Goal: Use online tool/utility

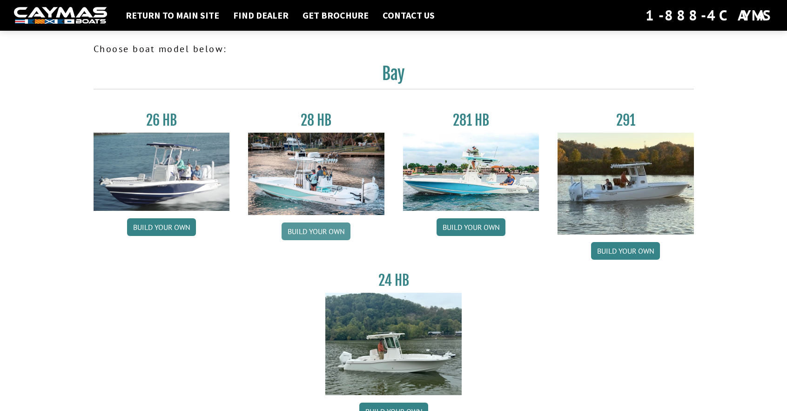
click at [315, 229] on link "Build your own" at bounding box center [316, 232] width 69 height 18
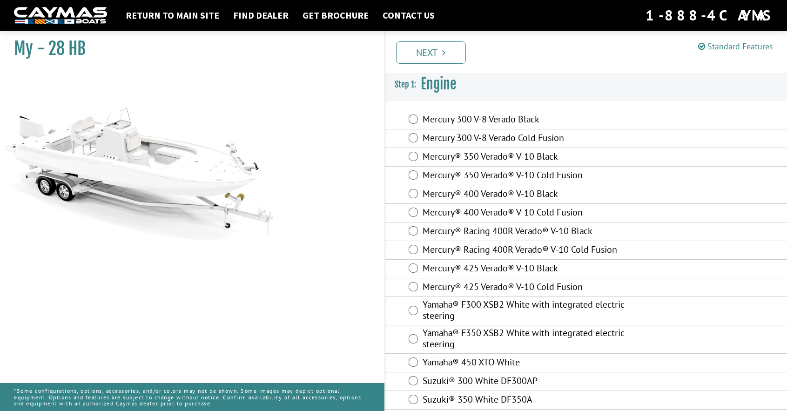
scroll to position [7, 0]
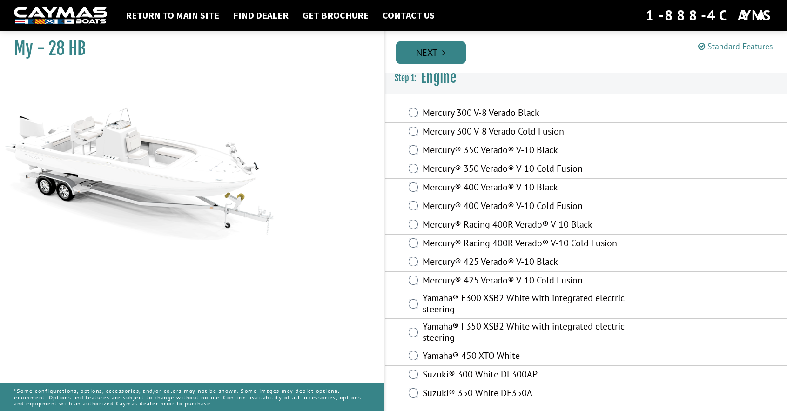
click at [424, 50] on link "Next" at bounding box center [431, 52] width 70 height 22
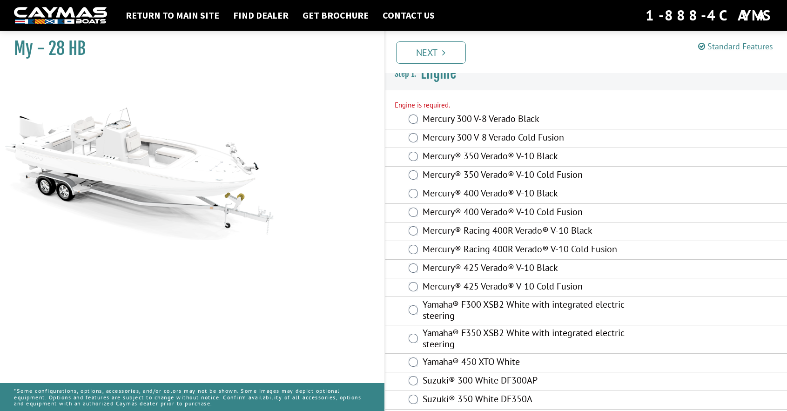
scroll to position [18, 0]
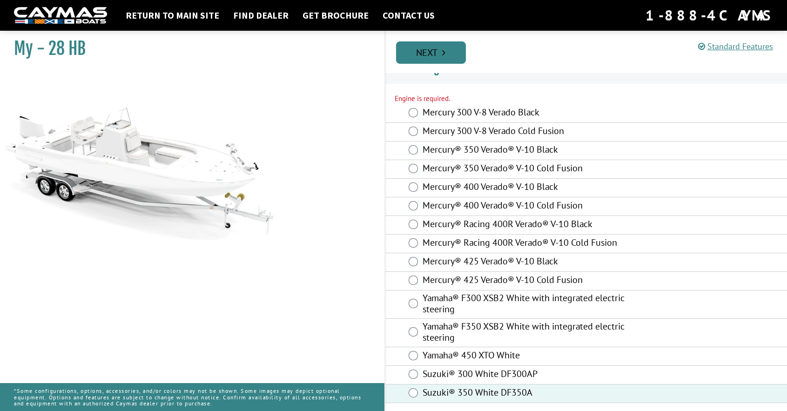
click at [441, 57] on link "Next" at bounding box center [431, 52] width 70 height 22
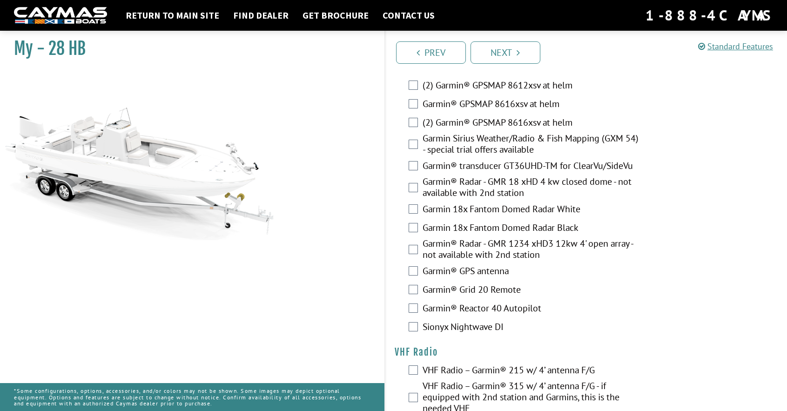
scroll to position [2447, 0]
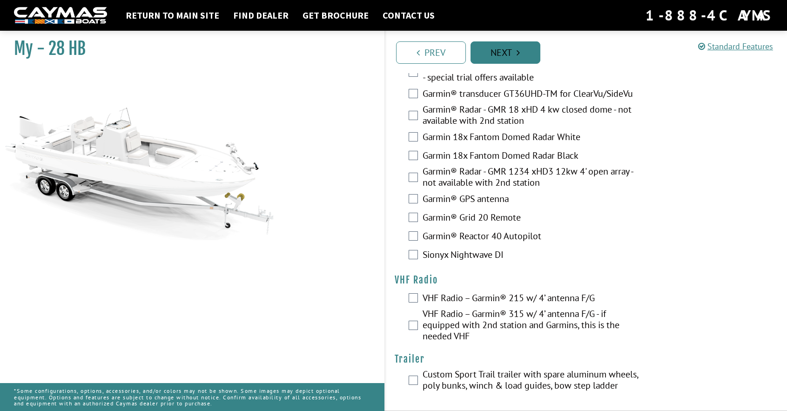
click at [505, 54] on link "Next" at bounding box center [506, 52] width 70 height 22
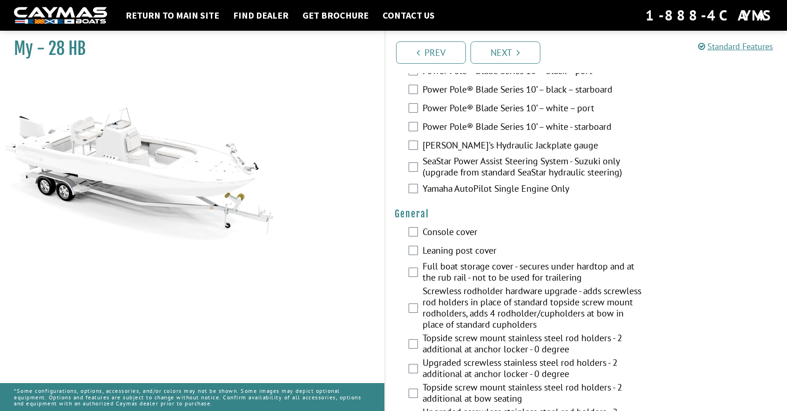
scroll to position [466, 0]
click at [498, 51] on link "Next" at bounding box center [506, 52] width 70 height 22
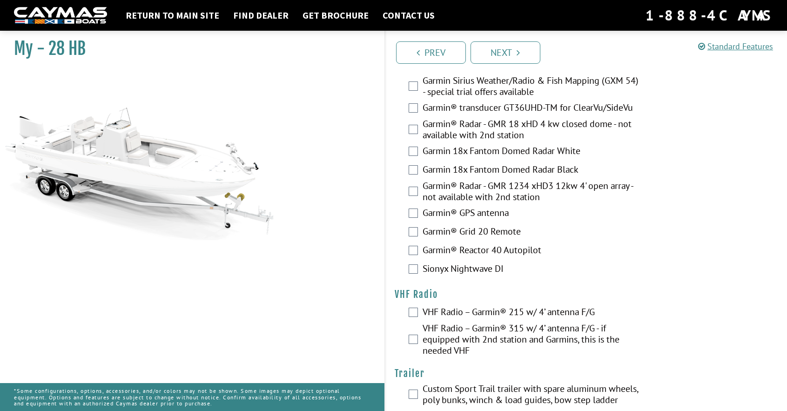
scroll to position [2457, 0]
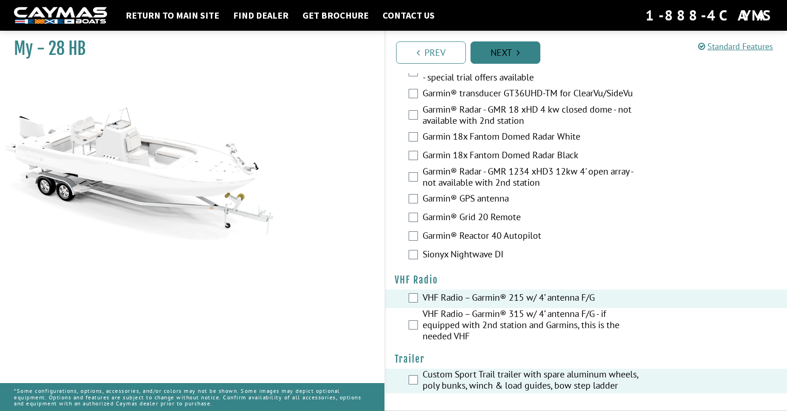
click at [497, 50] on link "Next" at bounding box center [506, 52] width 70 height 22
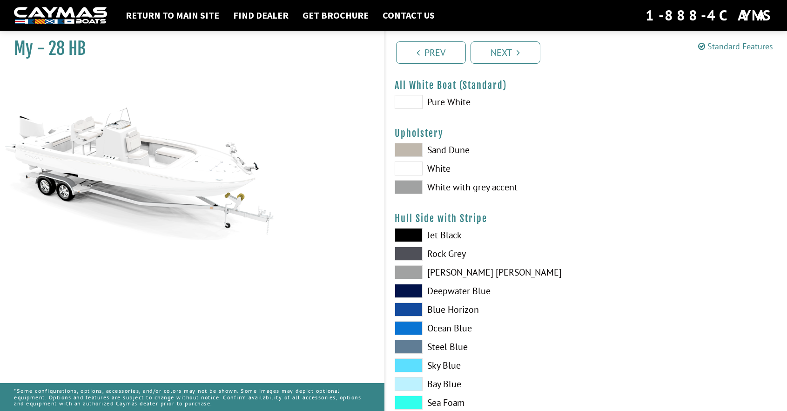
scroll to position [0, 0]
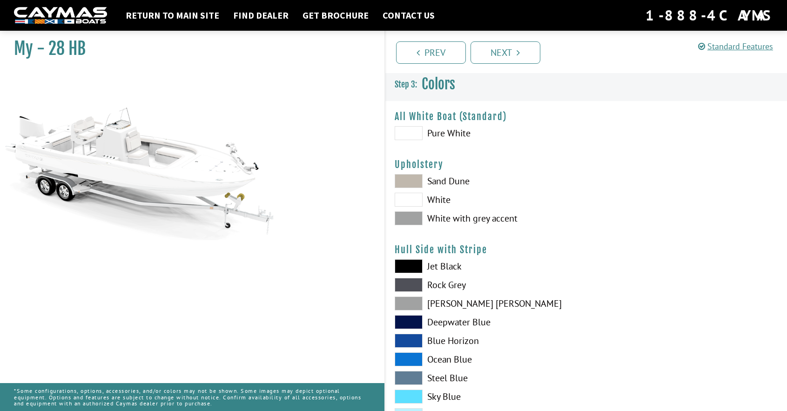
click at [408, 131] on span at bounding box center [409, 133] width 28 height 14
click at [405, 203] on span at bounding box center [409, 200] width 28 height 14
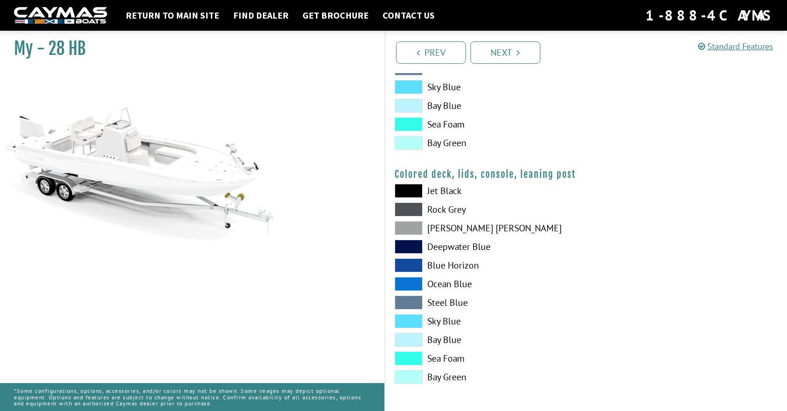
scroll to position [1013, 0]
click at [509, 47] on link "Next" at bounding box center [506, 52] width 70 height 22
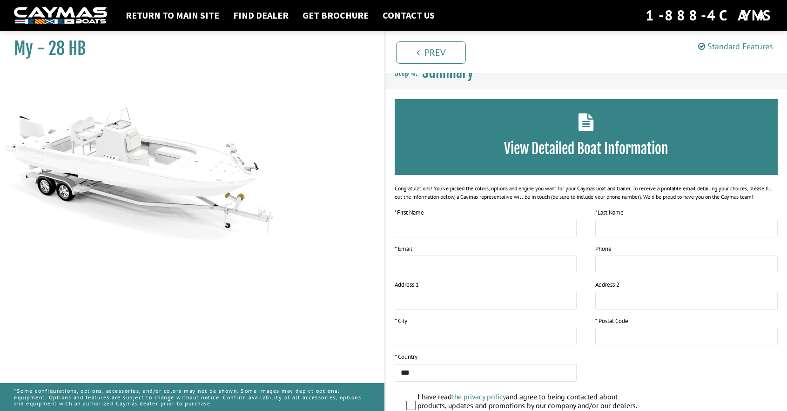
scroll to position [0, 0]
